Goal: Information Seeking & Learning: Learn about a topic

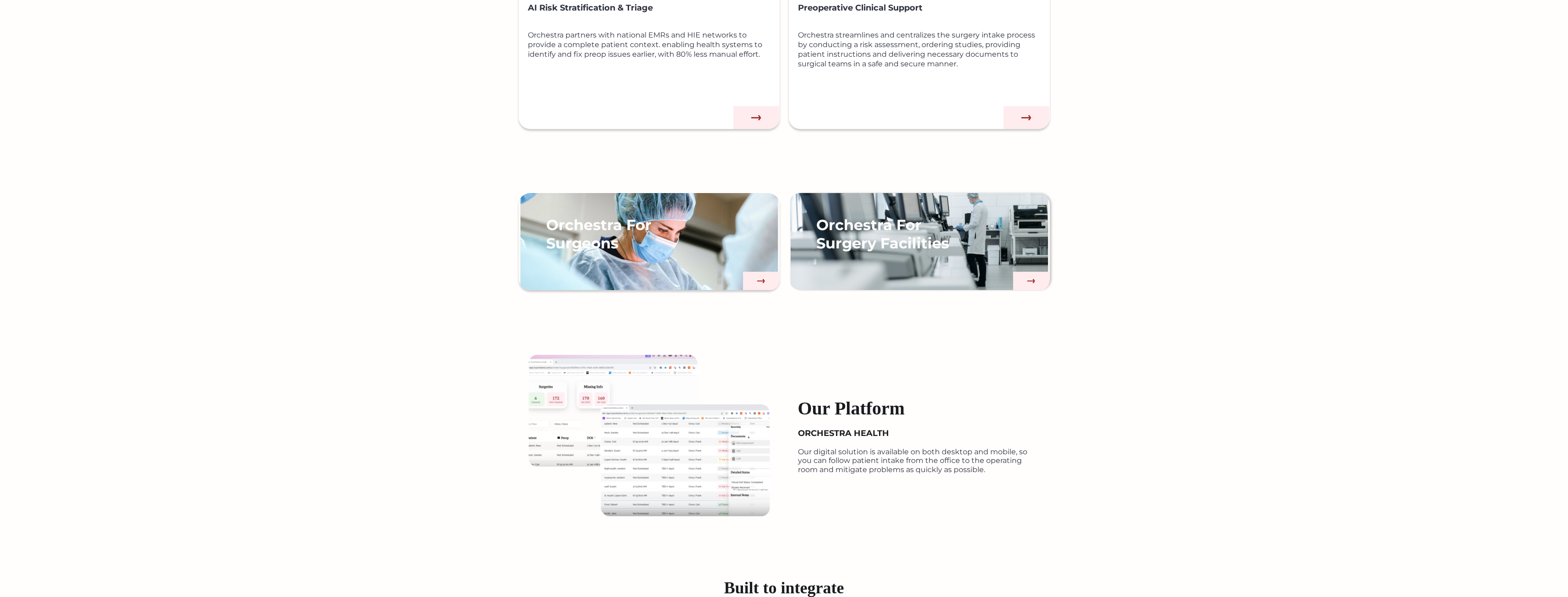
scroll to position [915, 0]
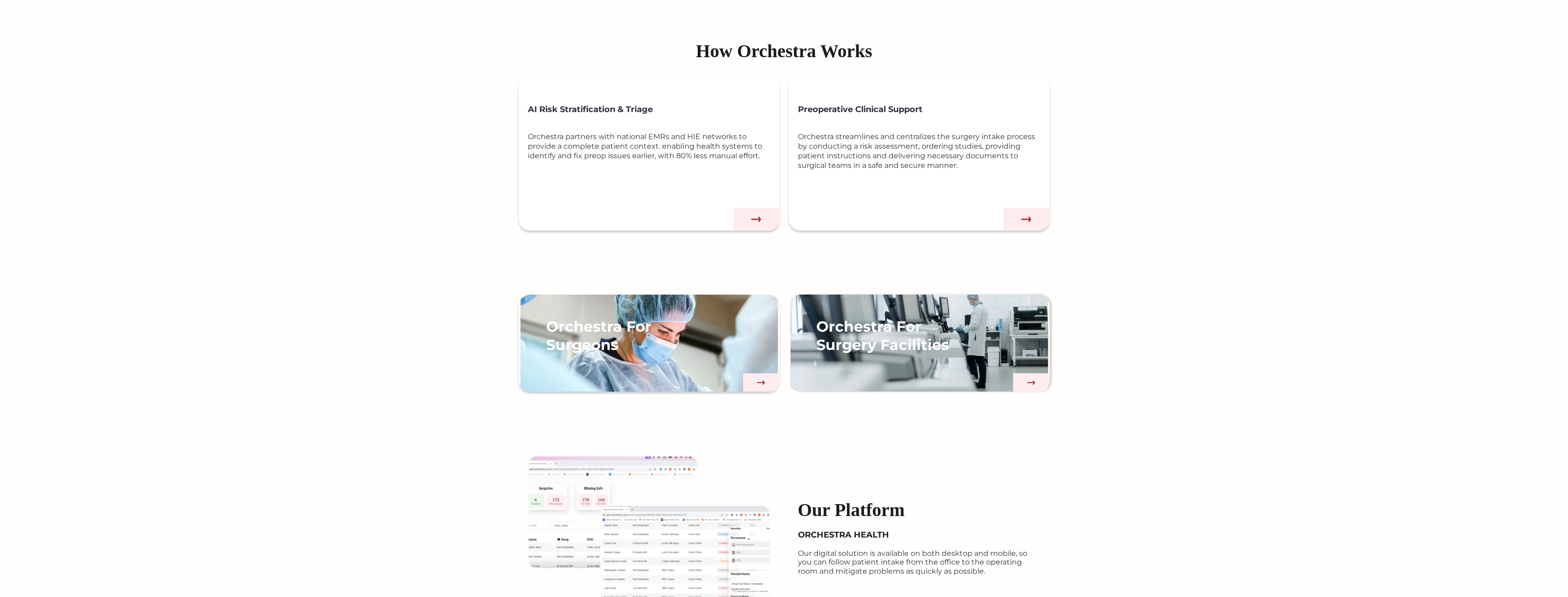
click at [741, 234] on div "AI Risk Stratification & Triage Orchestra partners with national EMRs and HIE n…" at bounding box center [784, 153] width 550 height 173
click at [748, 221] on img at bounding box center [756, 219] width 46 height 23
click at [1035, 210] on img at bounding box center [1026, 219] width 46 height 23
click at [1032, 383] on img at bounding box center [1032, 382] width 36 height 18
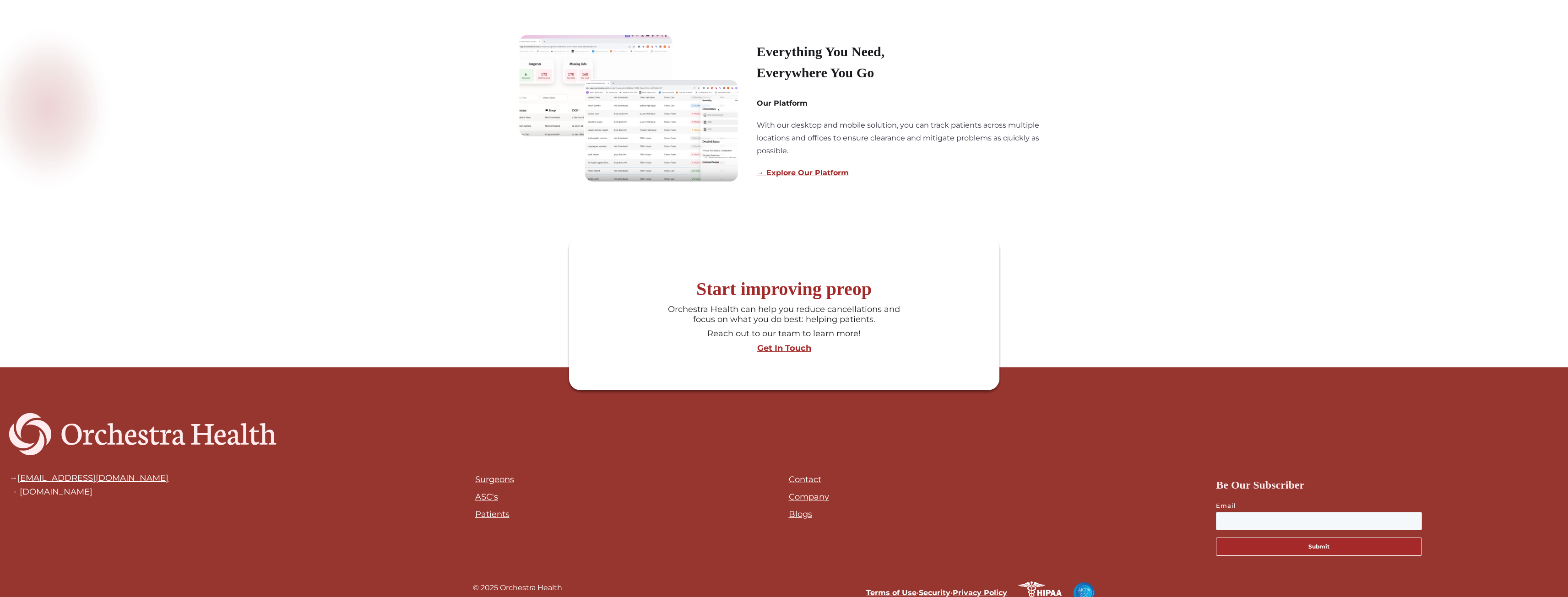
scroll to position [939, 0]
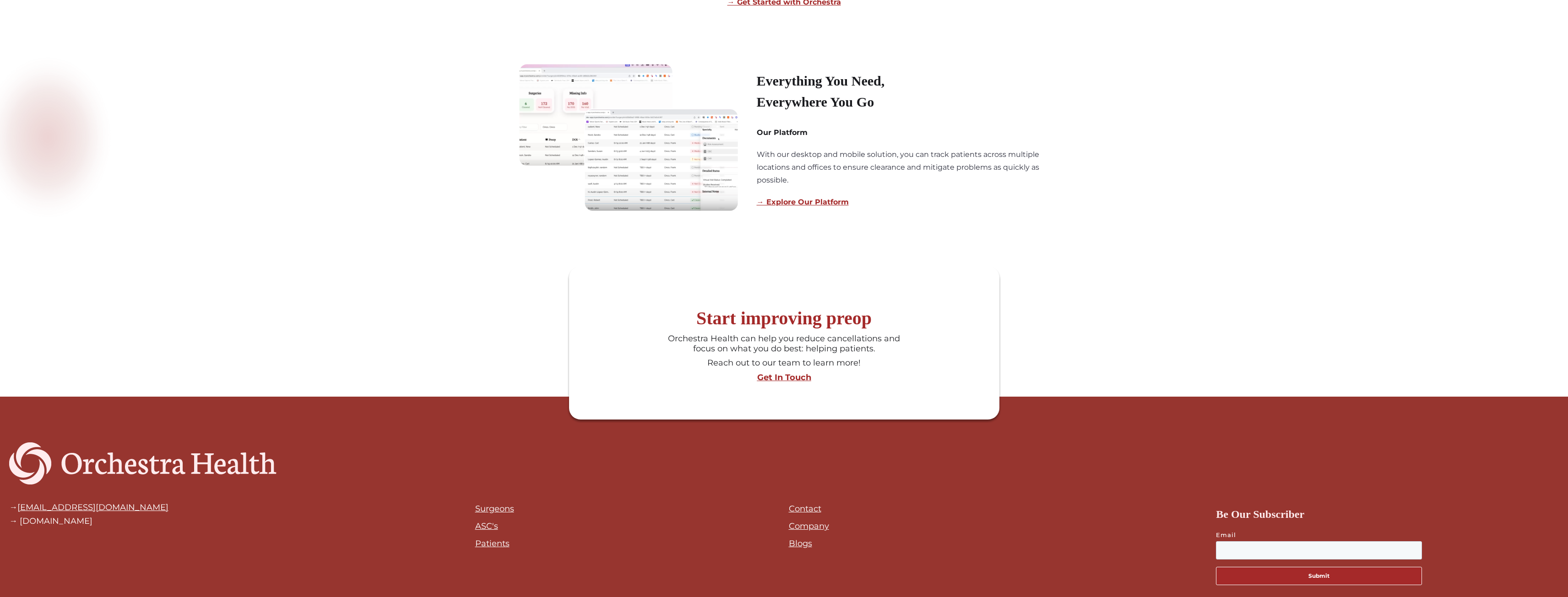
click at [797, 197] on div "→ Explore Our Platform" at bounding box center [803, 202] width 92 height 13
click at [820, 201] on link "→ Explore Our Platform" at bounding box center [803, 202] width 92 height 9
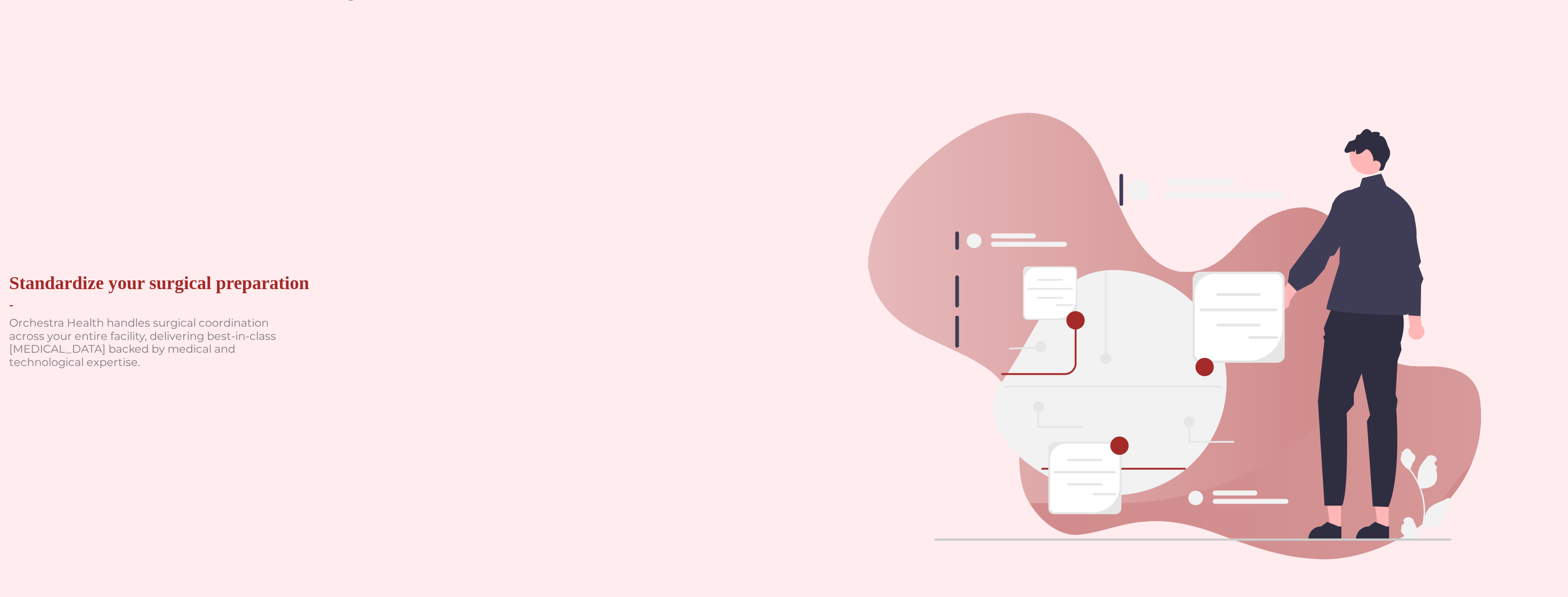
scroll to position [0, 0]
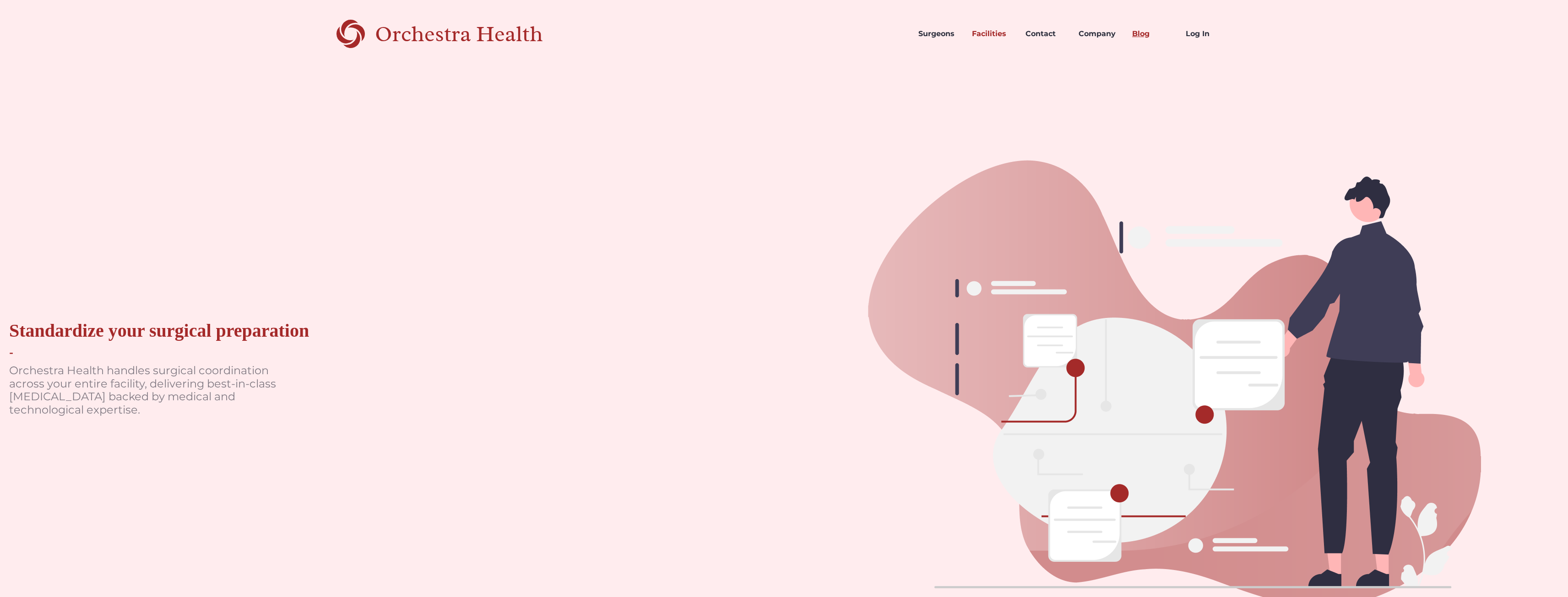
click at [1144, 29] on link "Blog" at bounding box center [1151, 34] width 53 height 31
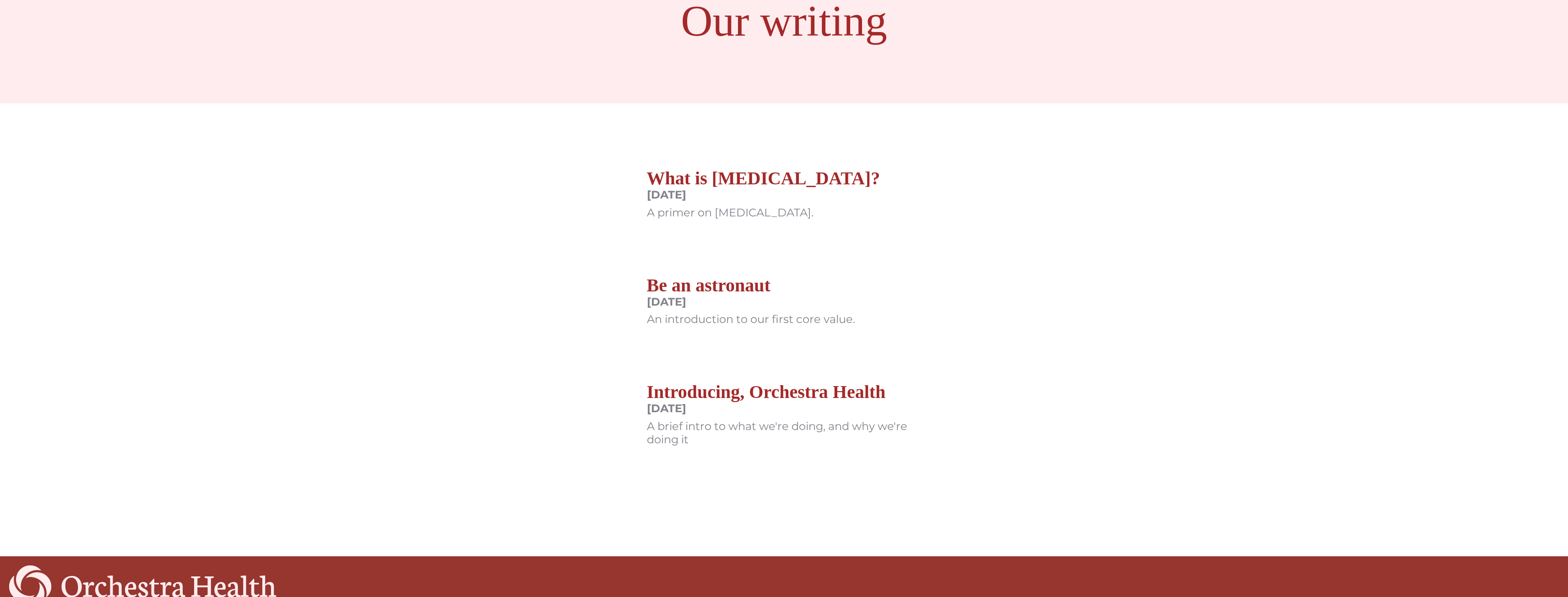
scroll to position [229, 0]
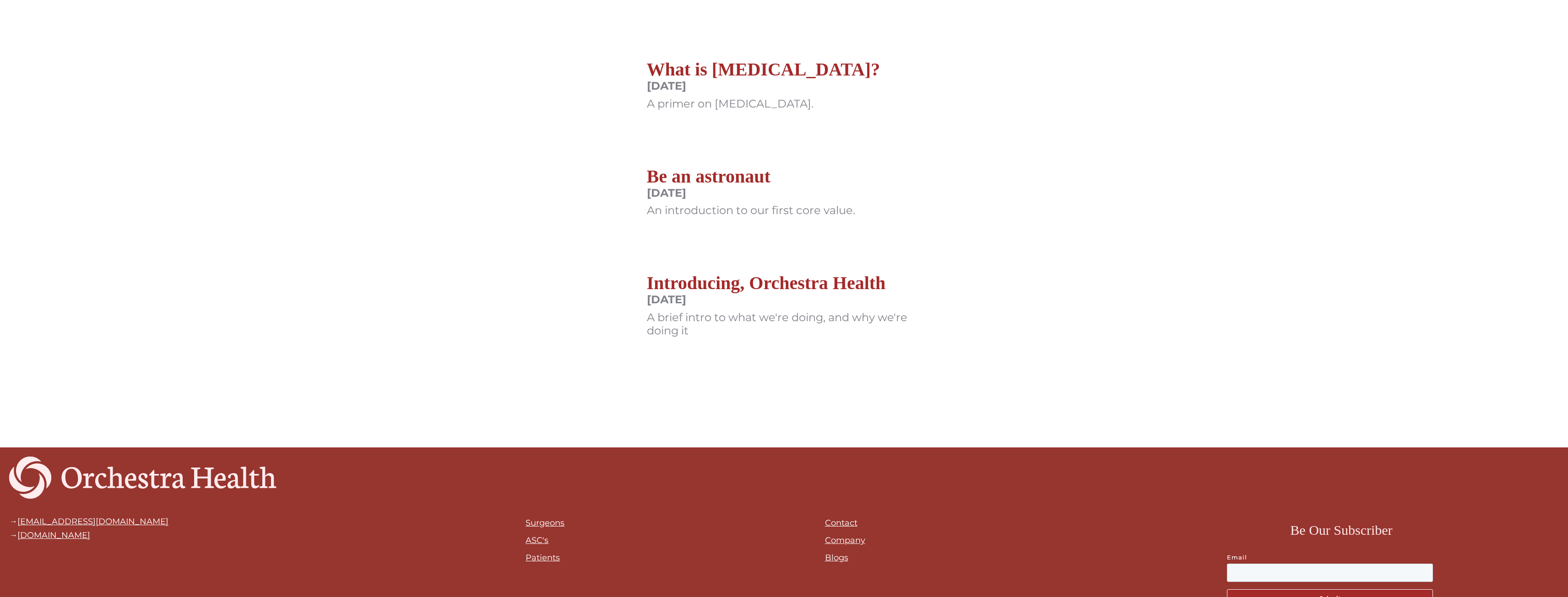
click at [793, 294] on div "Jun 15, 2022" at bounding box center [784, 299] width 274 height 13
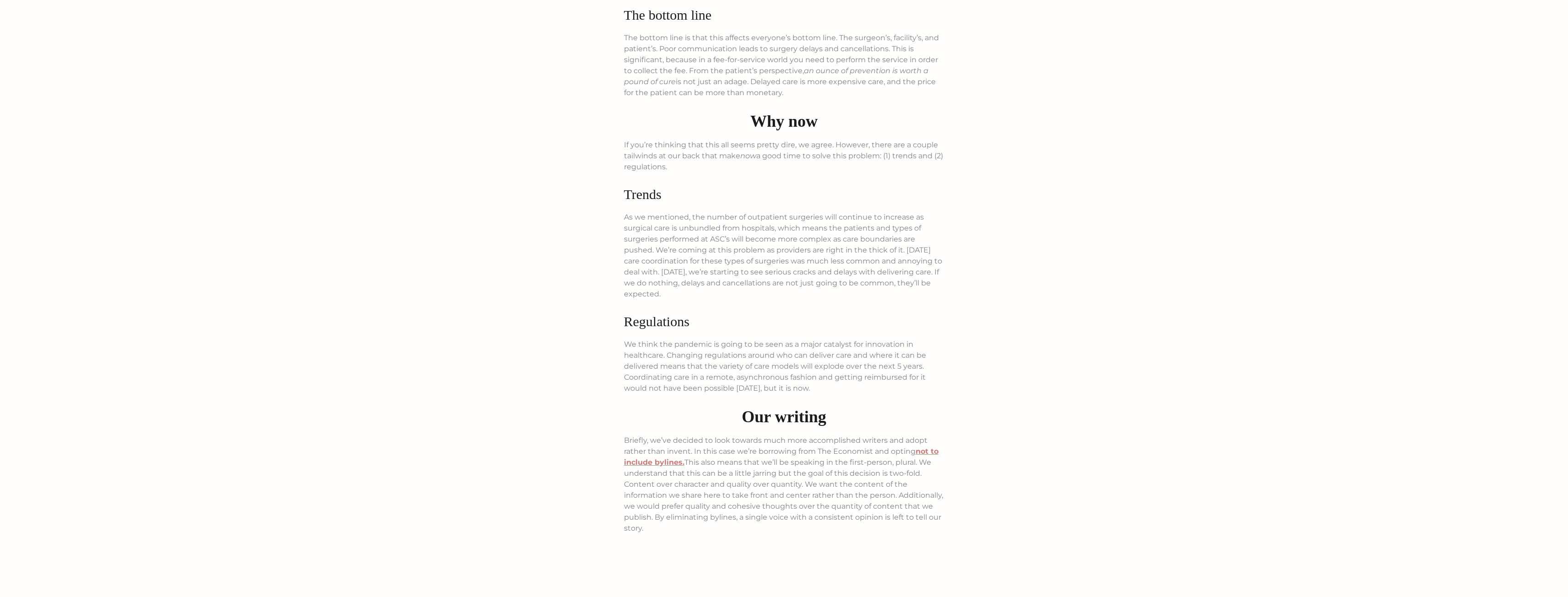
scroll to position [1281, 0]
